Goal: Task Accomplishment & Management: Use online tool/utility

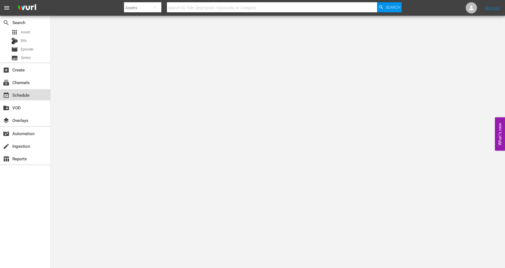
click at [16, 95] on div "event_available Schedule" at bounding box center [15, 94] width 31 height 5
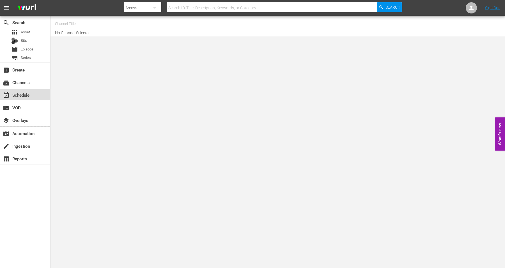
click at [16, 95] on div "event_available Schedule" at bounding box center [15, 94] width 31 height 5
click at [59, 21] on input "text" at bounding box center [91, 23] width 72 height 13
click at [14, 94] on div "event_available Schedule" at bounding box center [15, 94] width 31 height 5
click at [59, 24] on input "text" at bounding box center [91, 23] width 72 height 13
click at [59, 23] on input "text" at bounding box center [91, 23] width 72 height 13
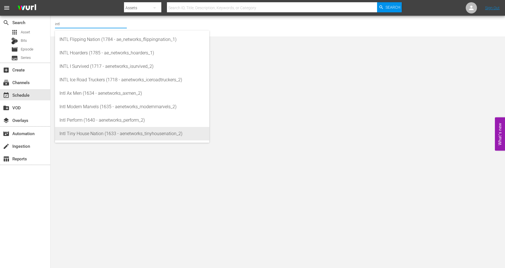
click at [82, 133] on div "Intl Tiny House Nation (1633 - aenetworks_tinyhousenation_2)" at bounding box center [131, 133] width 145 height 13
type input "Intl Tiny House Nation (1633 - aenetworks_tinyhousenation_2)"
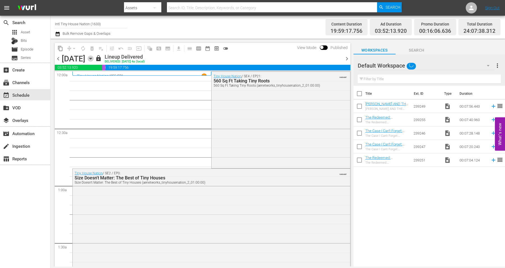
click at [92, 58] on icon "button" at bounding box center [90, 58] width 3 height 1
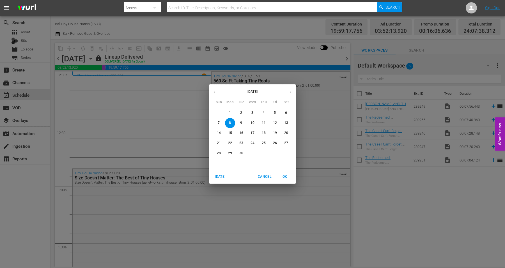
click at [227, 143] on span "22" at bounding box center [230, 143] width 10 height 5
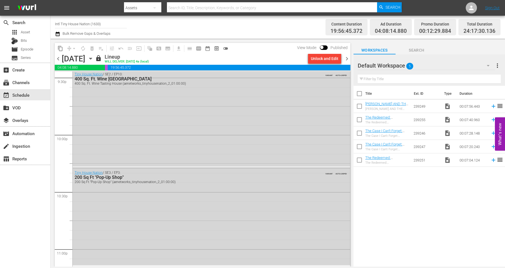
scroll to position [2550, 0]
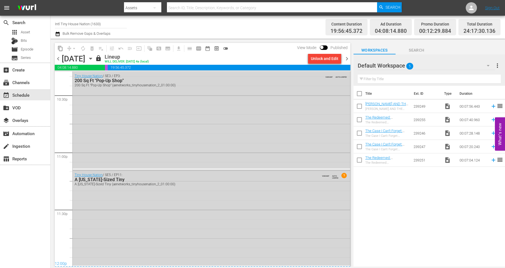
click at [94, 56] on icon "button" at bounding box center [90, 59] width 6 height 6
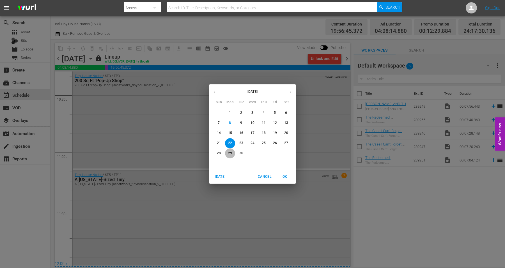
click at [227, 151] on span "29" at bounding box center [230, 153] width 10 height 5
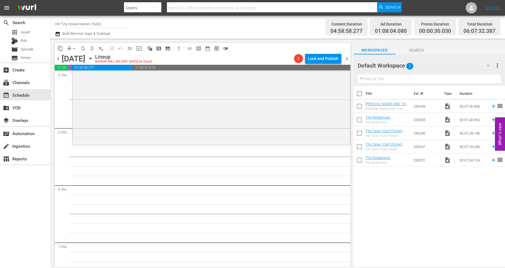
scroll to position [619, 0]
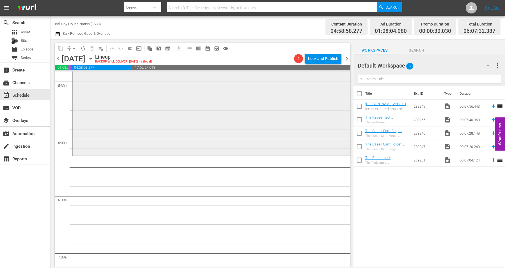
click at [110, 124] on div "Tiny House Nation / SE1 / EP5: 500 Sq Ft Rocky Mountain Mansion 500 Sq Ft Rocky…" at bounding box center [211, 105] width 277 height 100
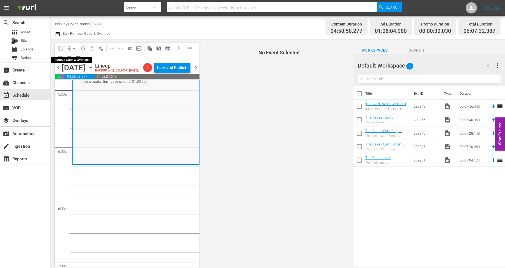
click at [72, 49] on span "arrow_drop_down" at bounding box center [74, 49] width 6 height 6
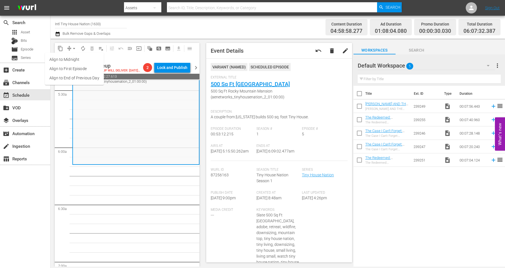
click at [72, 58] on li "Align to Midnight" at bounding box center [74, 59] width 59 height 9
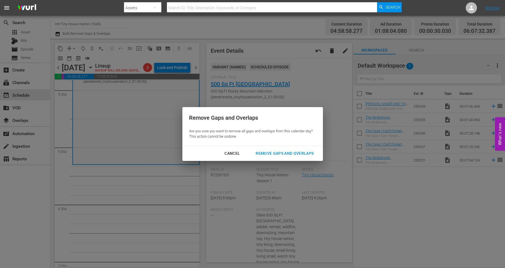
click at [292, 154] on div "Remove Gaps and Overlaps" at bounding box center [284, 153] width 67 height 7
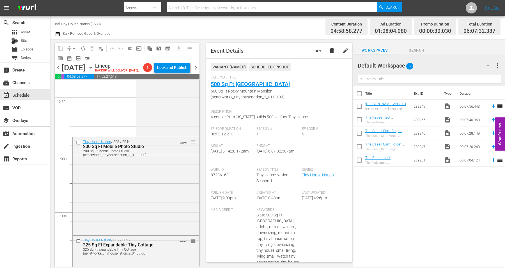
scroll to position [0, 0]
